Goal: Transaction & Acquisition: Purchase product/service

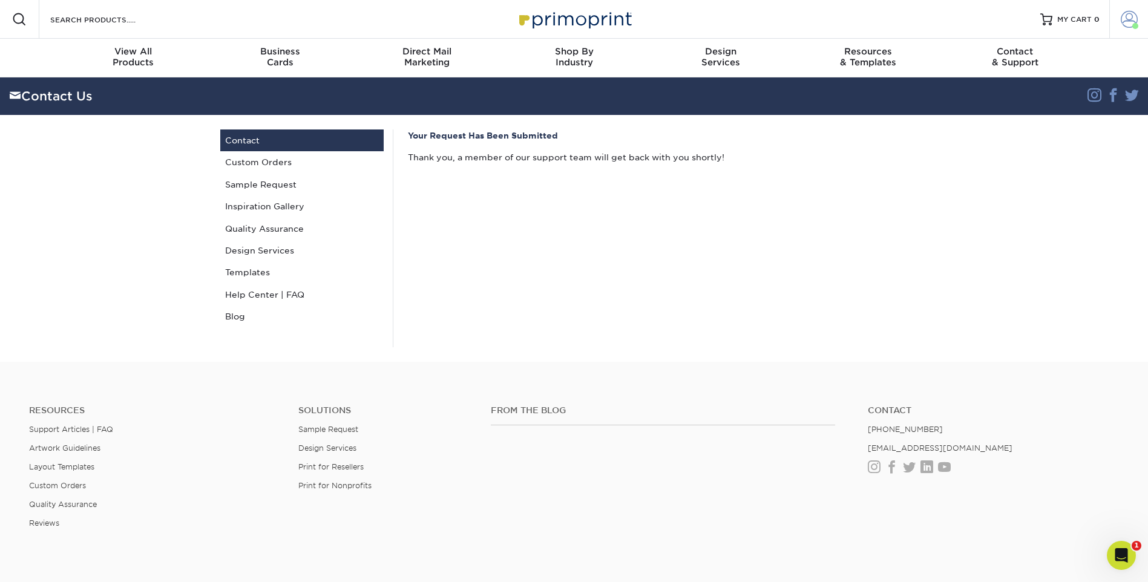
click at [1124, 17] on span at bounding box center [1129, 19] width 17 height 17
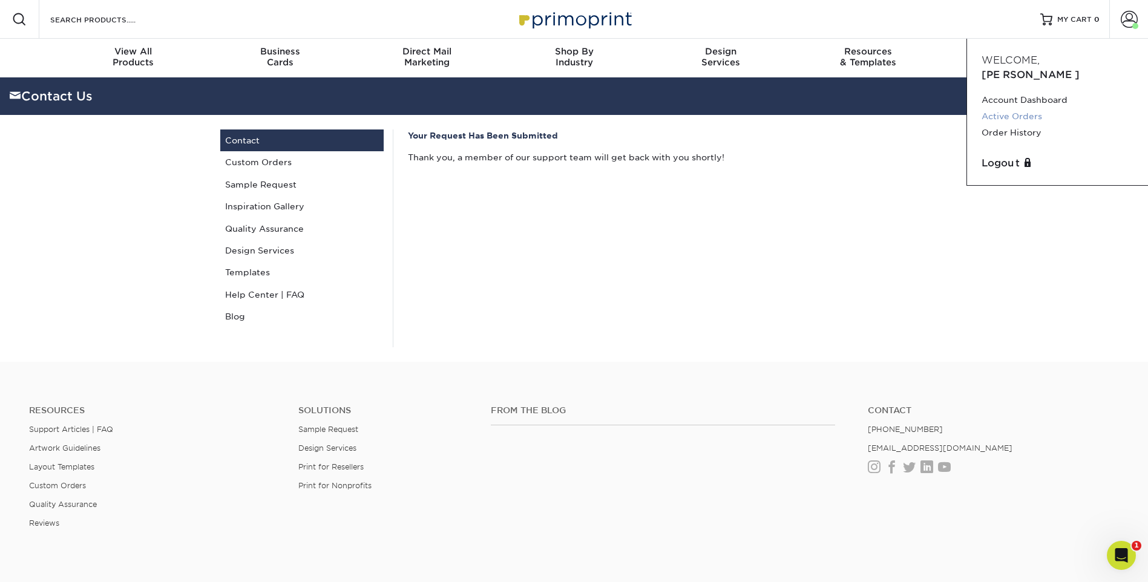
click at [1001, 108] on link "Active Orders" at bounding box center [1057, 116] width 152 height 16
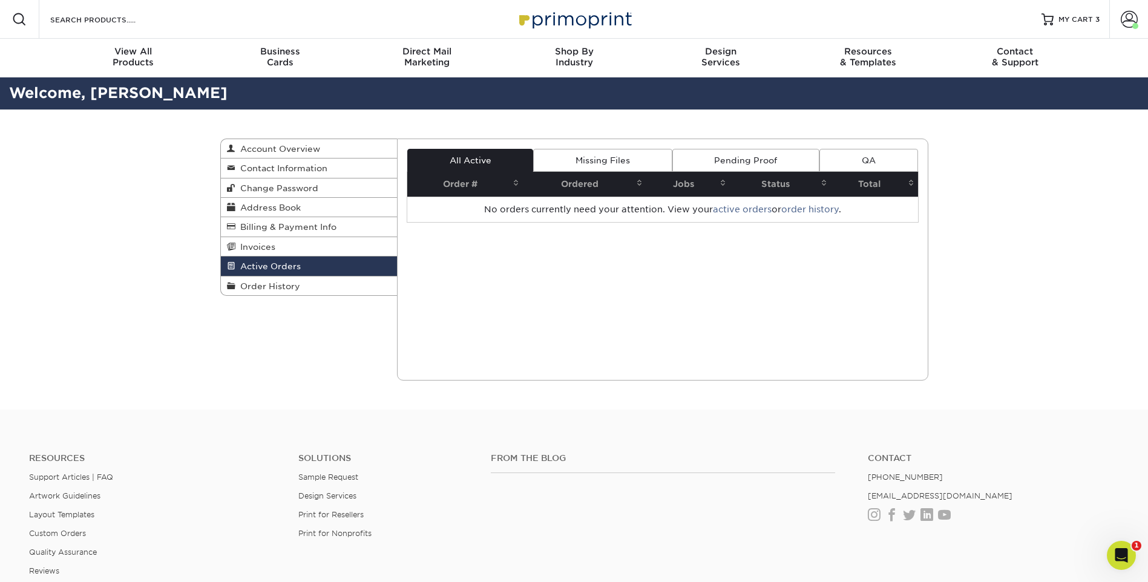
click at [746, 157] on link "Pending Proof" at bounding box center [745, 160] width 147 height 23
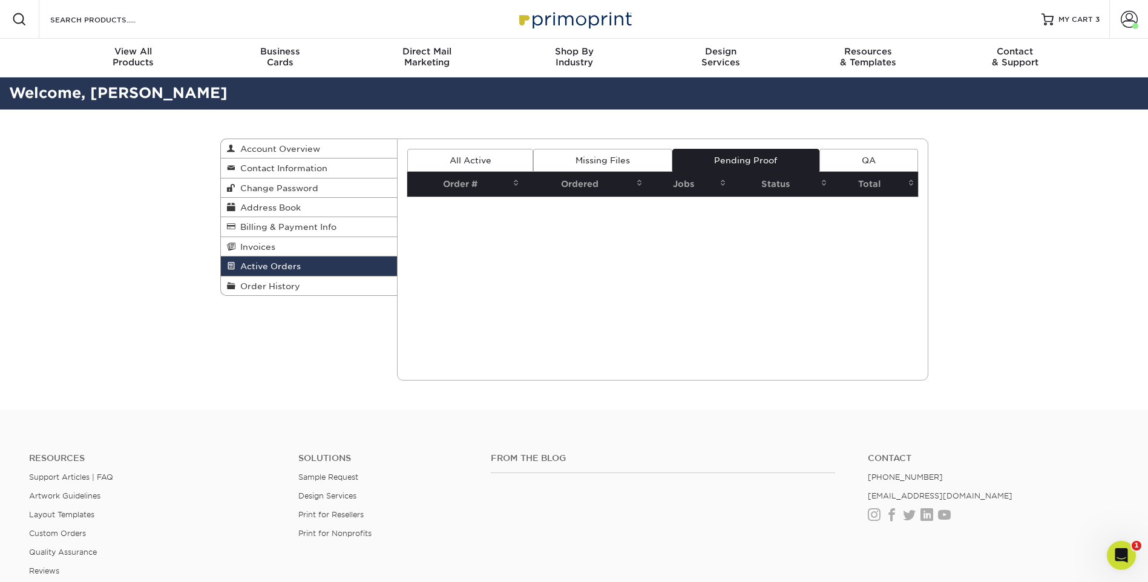
click at [600, 158] on link "Missing Files" at bounding box center [602, 160] width 139 height 23
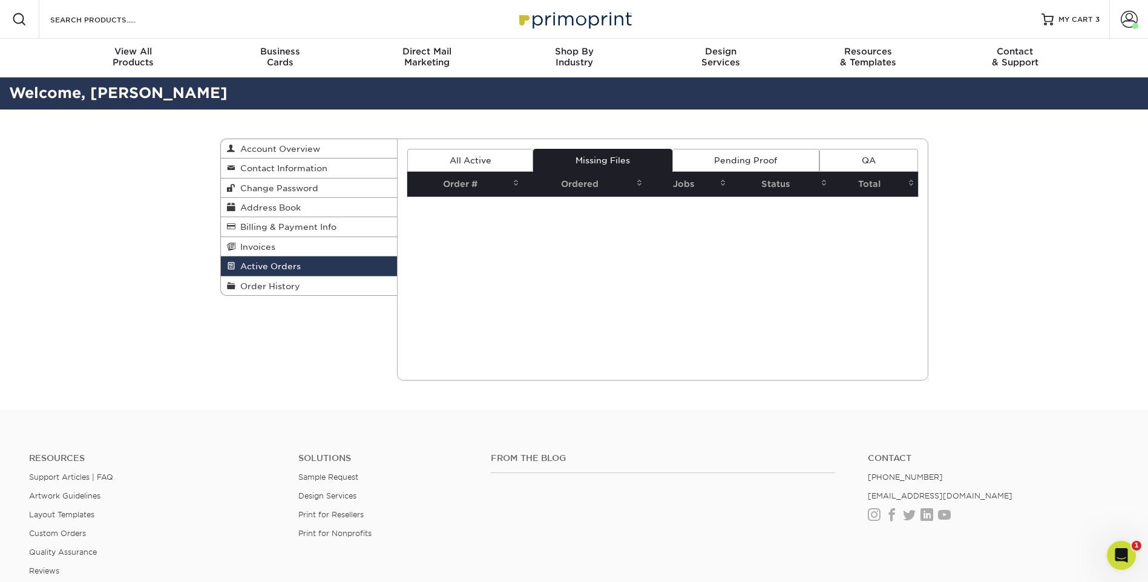
click at [465, 157] on link "All Active" at bounding box center [470, 160] width 126 height 23
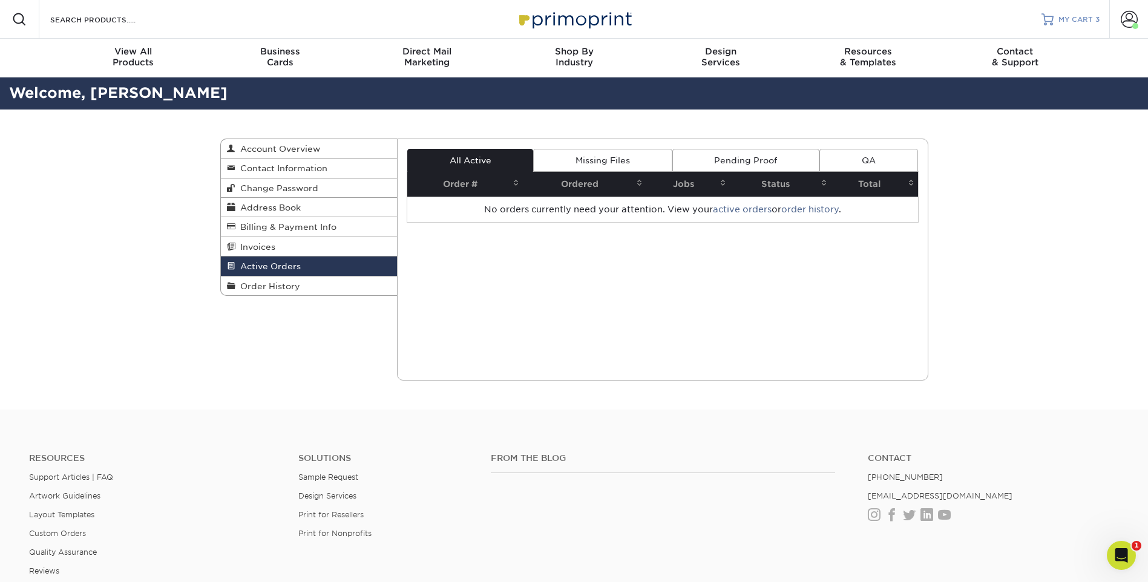
click at [1067, 18] on span "MY CART" at bounding box center [1075, 20] width 34 height 10
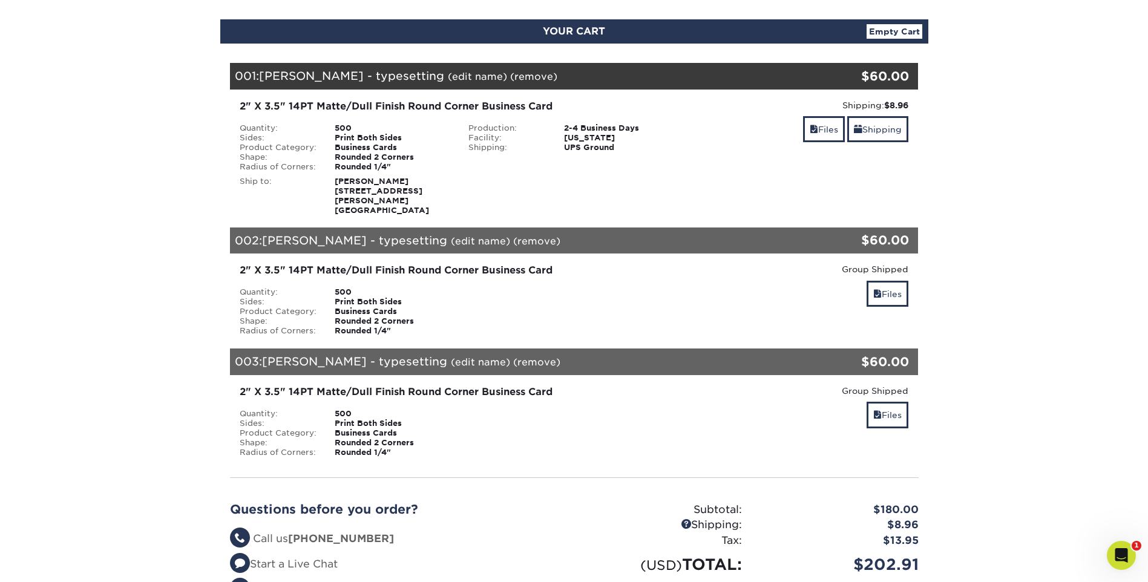
scroll to position [363, 0]
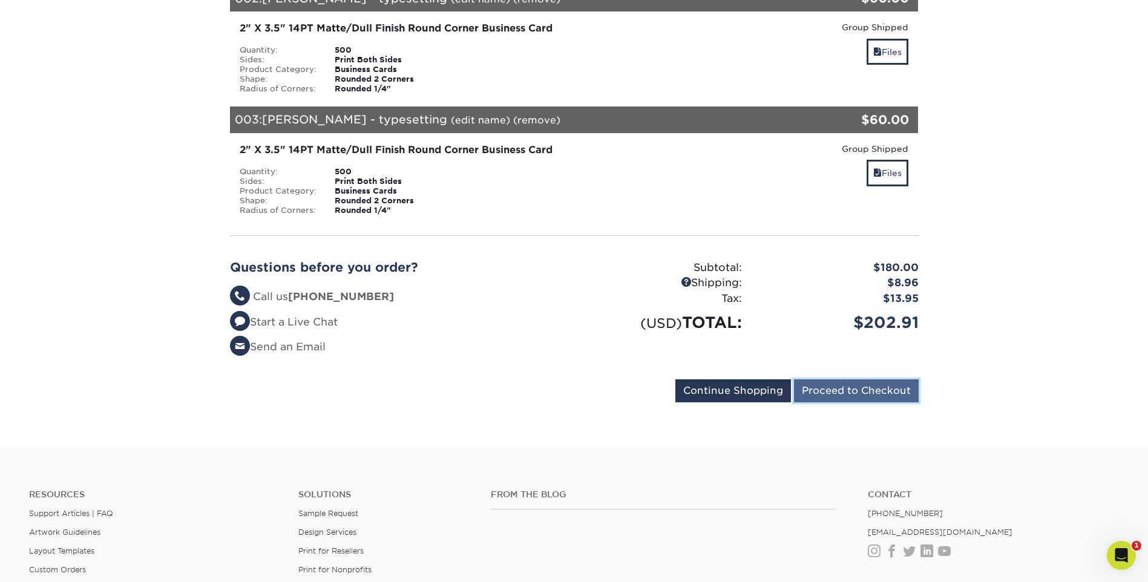
click at [845, 387] on input "Proceed to Checkout" at bounding box center [856, 390] width 125 height 23
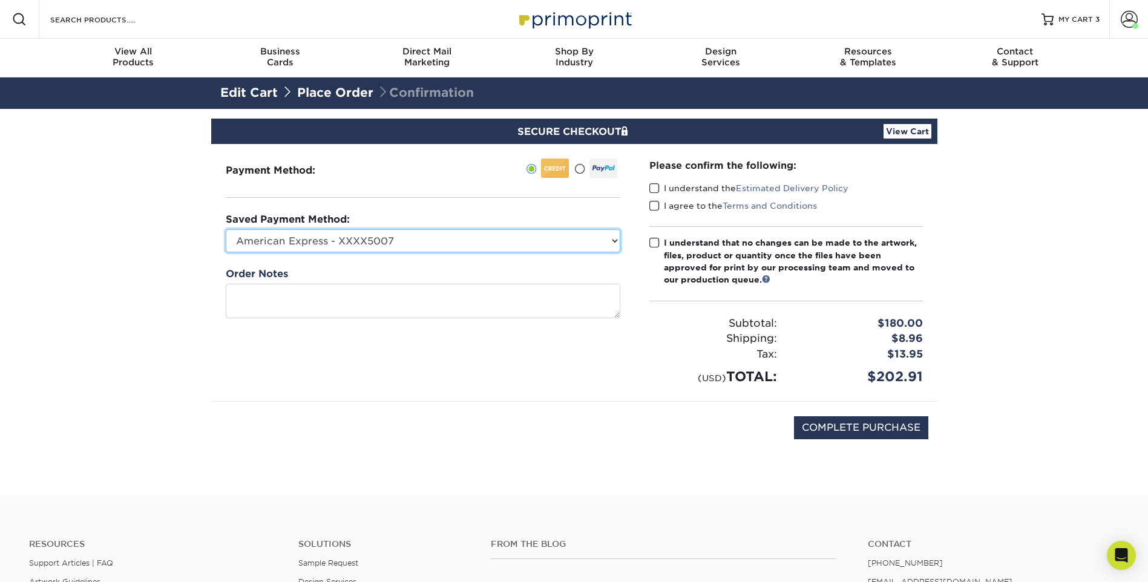
click at [589, 234] on select "American Express - XXXX5007 American Express - XXXX2004 Visa - XXXX9468 Visa - …" at bounding box center [423, 240] width 395 height 23
select select "67699"
click at [226, 229] on select "American Express - XXXX5007 American Express - XXXX2004 Visa - XXXX9468 Visa - …" at bounding box center [423, 240] width 395 height 23
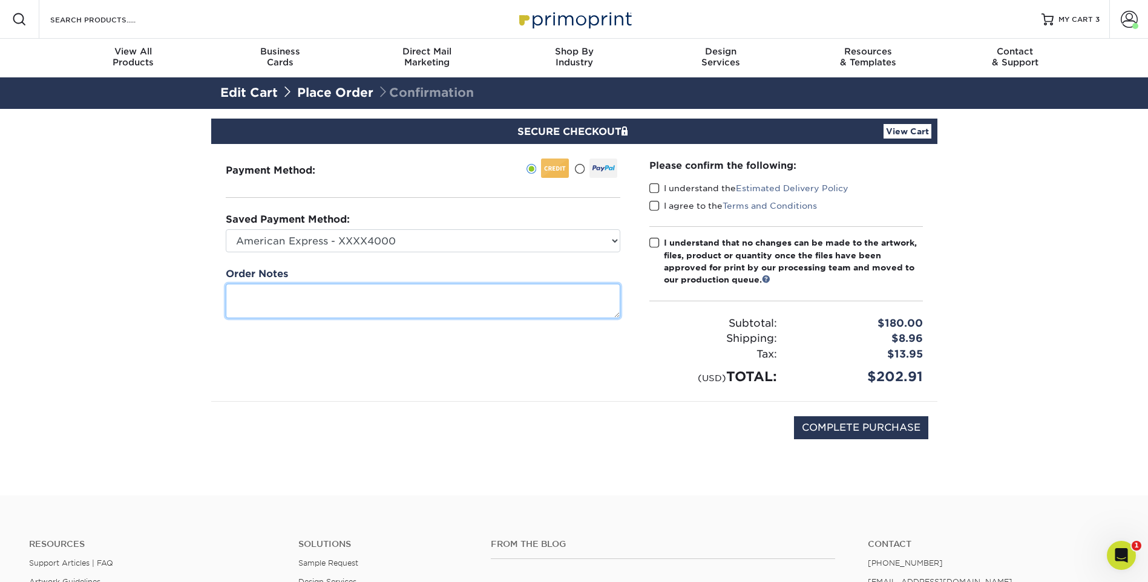
click at [383, 296] on textarea at bounding box center [423, 301] width 395 height 34
type textarea "Please send proofs"
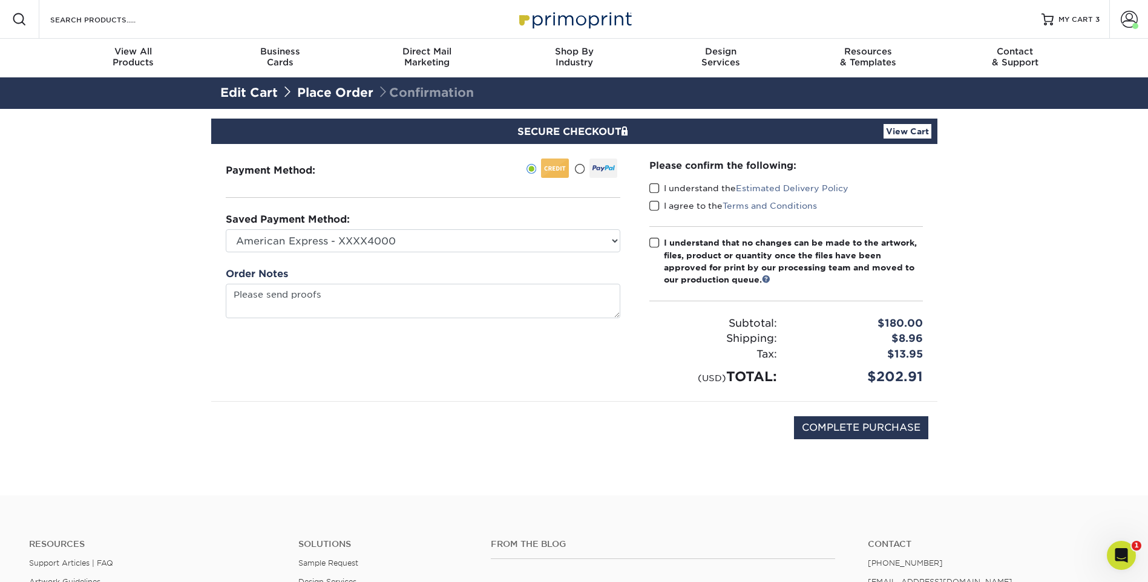
click at [656, 181] on div "Please confirm the following: I understand the Estimated Delivery Policy I agre…" at bounding box center [785, 273] width 273 height 228
click at [653, 201] on span at bounding box center [654, 205] width 10 height 11
click at [0, 0] on input "I agree to the Terms and Conditions" at bounding box center [0, 0] width 0 height 0
click at [652, 189] on span at bounding box center [654, 188] width 10 height 11
click at [0, 0] on input "I understand the Estimated Delivery Policy" at bounding box center [0, 0] width 0 height 0
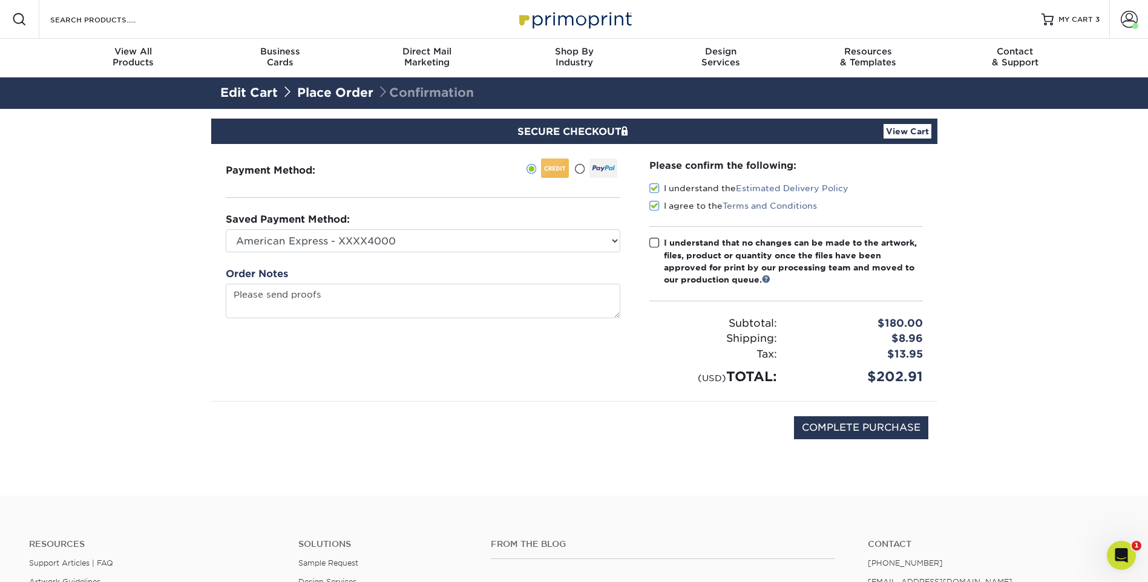
click at [650, 240] on span at bounding box center [654, 242] width 10 height 11
click at [0, 0] on input "I understand that no changes can be made to the artwork, files, product or quan…" at bounding box center [0, 0] width 0 height 0
click at [841, 421] on input "COMPLETE PURCHASE" at bounding box center [861, 427] width 134 height 23
type input "PROCESSING, PLEASE WAIT..."
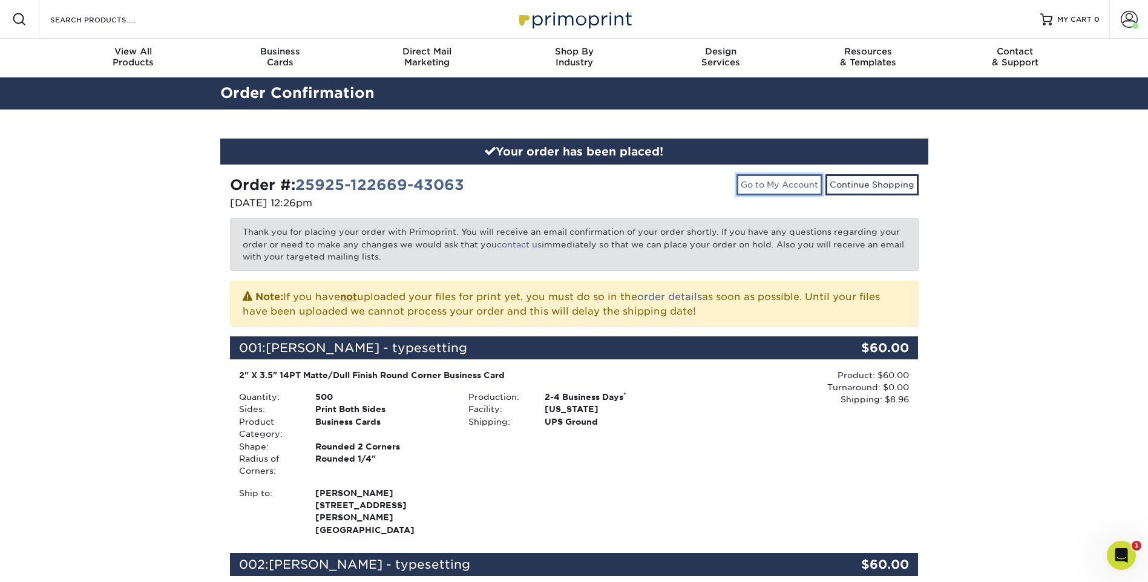
click at [802, 182] on link "Go to My Account" at bounding box center [779, 184] width 86 height 21
